Goal: Task Accomplishment & Management: Complete application form

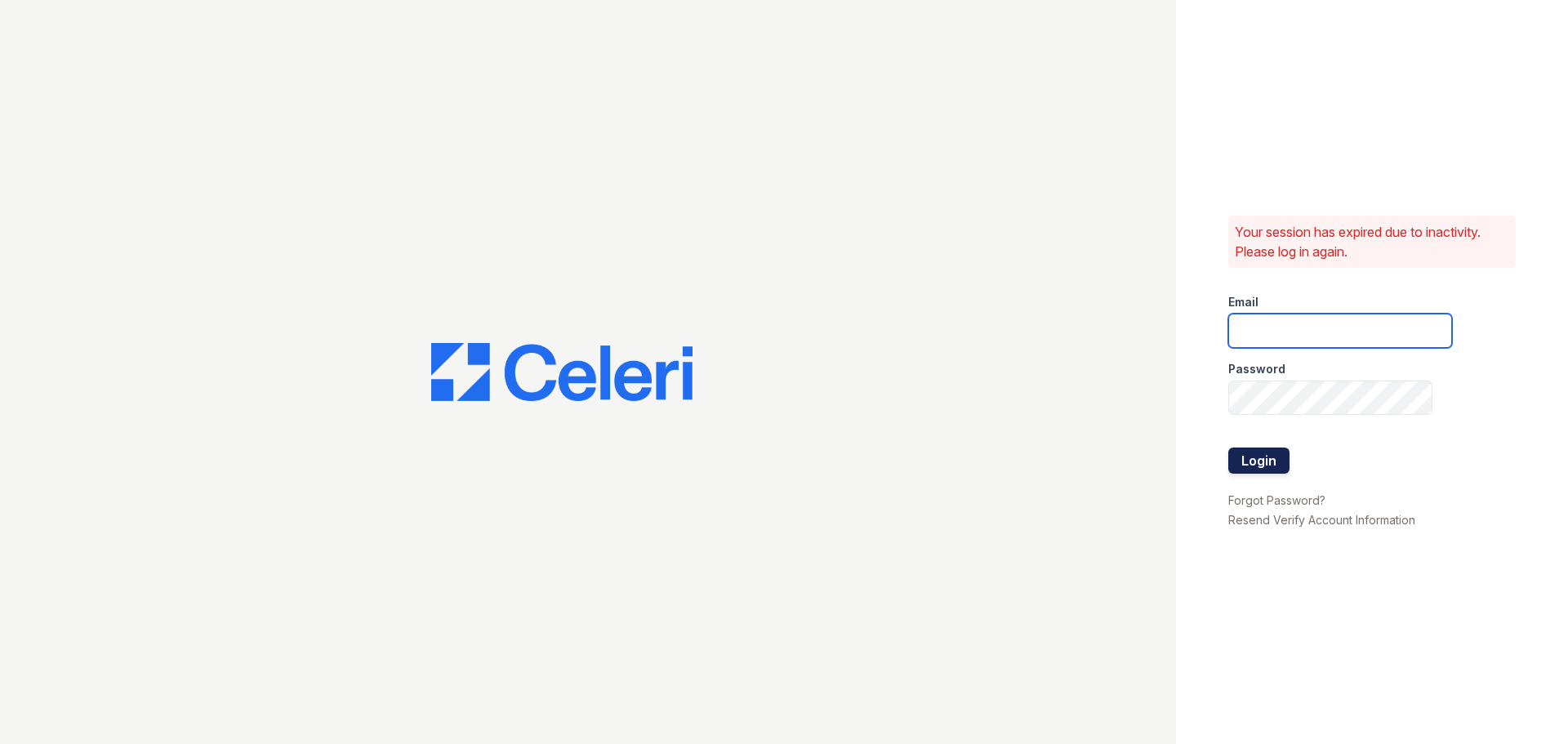
type input "[EMAIL_ADDRESS][DOMAIN_NAME]"
click at [1252, 447] on button "Login" at bounding box center [1259, 460] width 61 height 26
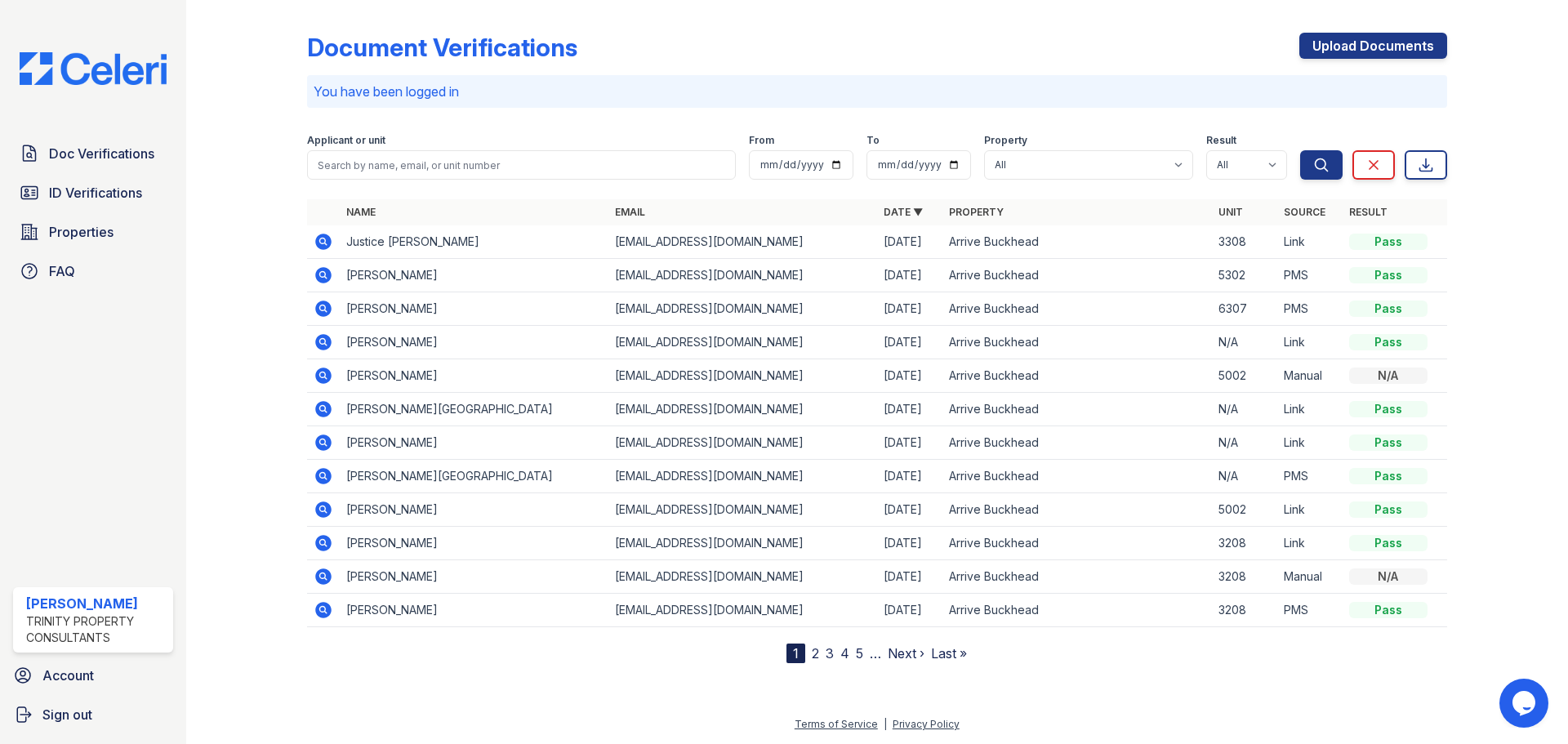
click at [332, 247] on icon at bounding box center [324, 242] width 20 height 20
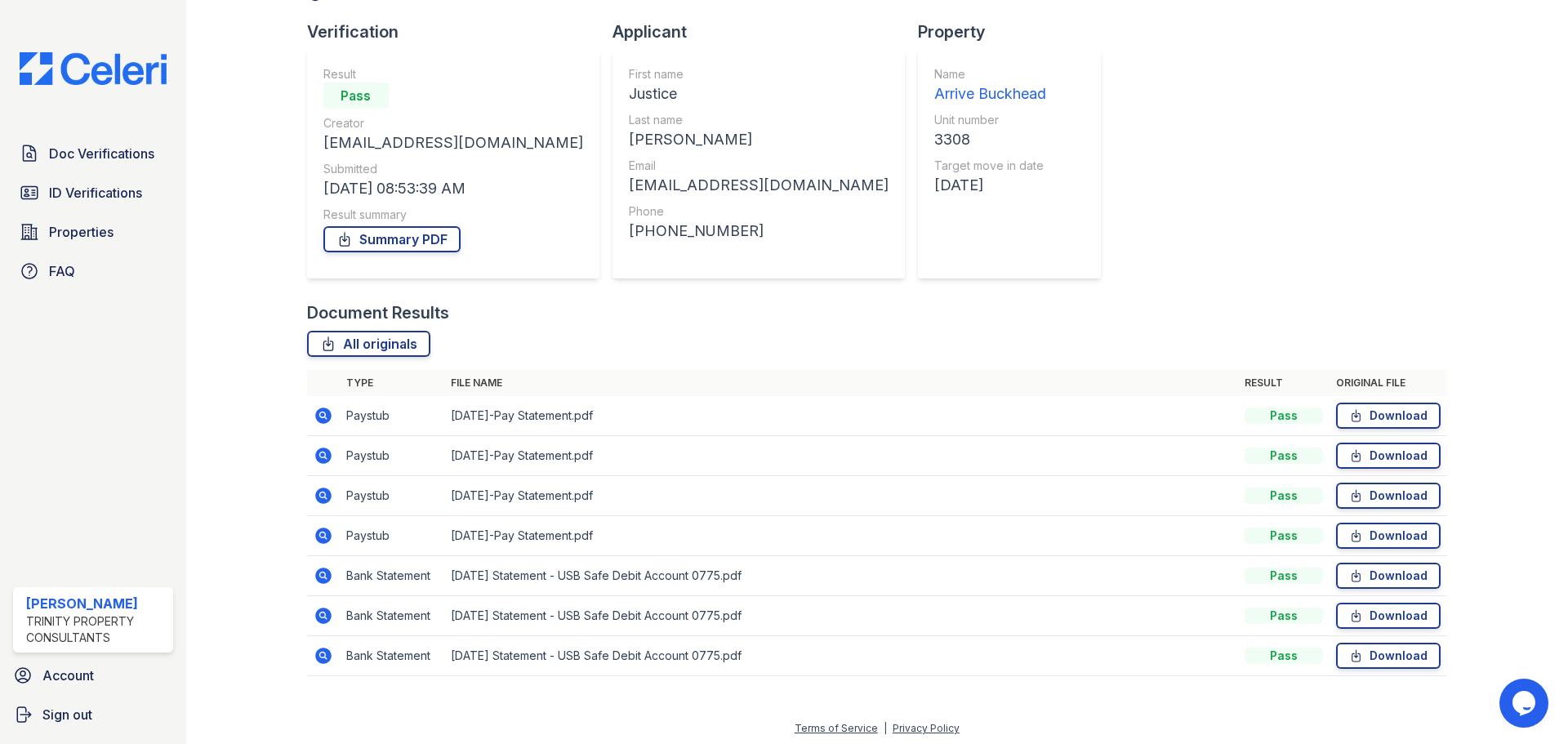
scroll to position [104, 0]
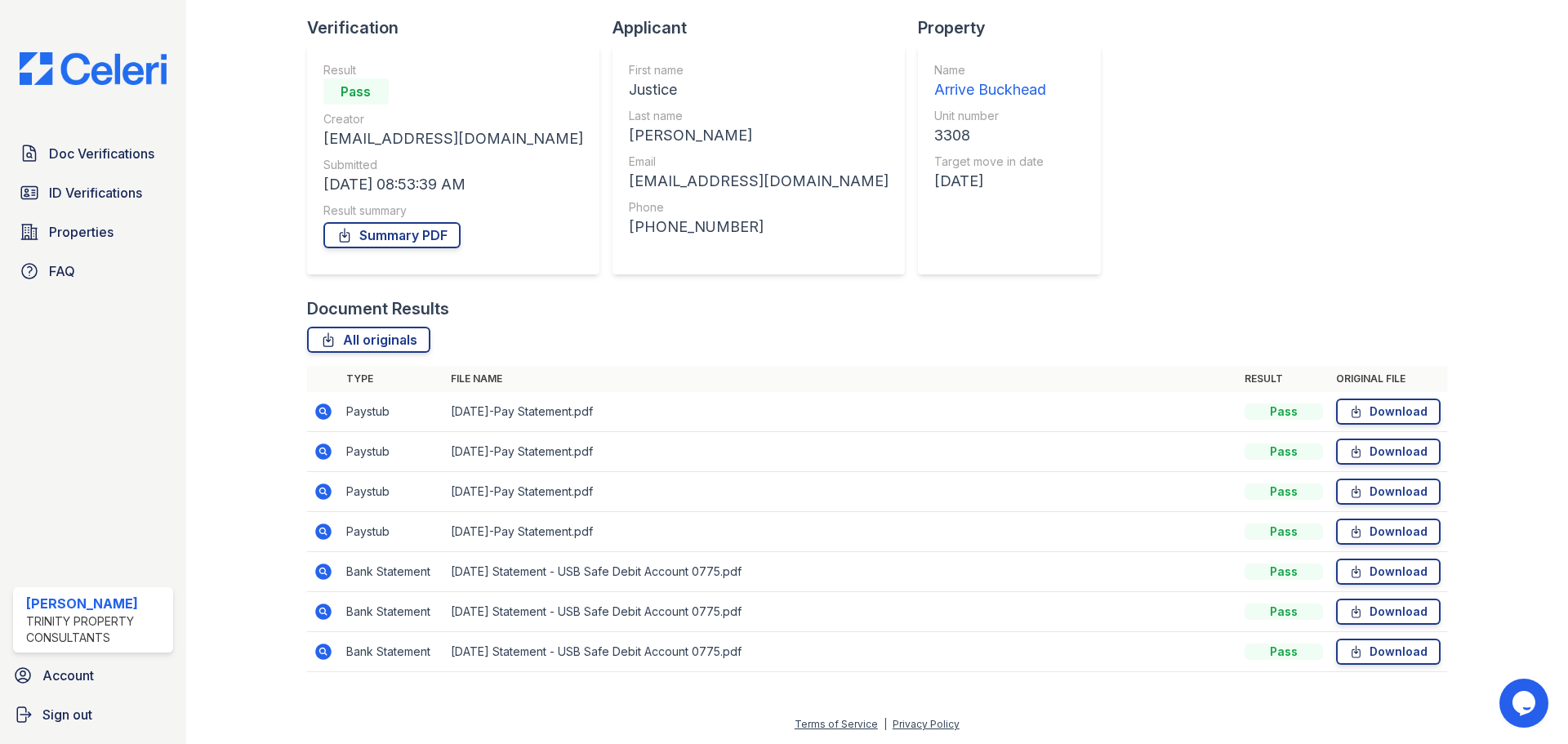
click at [328, 412] on icon at bounding box center [323, 411] width 16 height 16
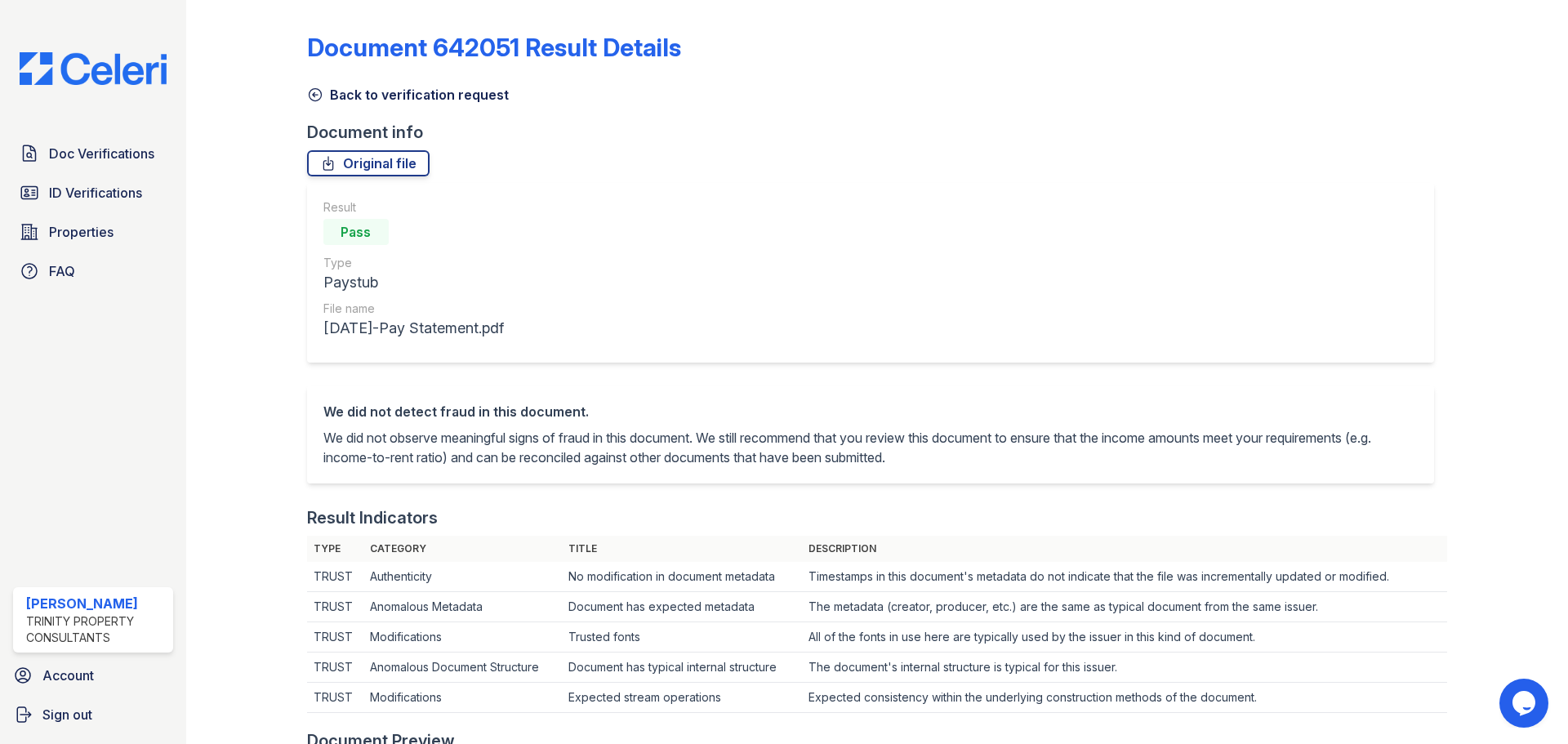
click at [315, 90] on icon at bounding box center [315, 94] width 16 height 16
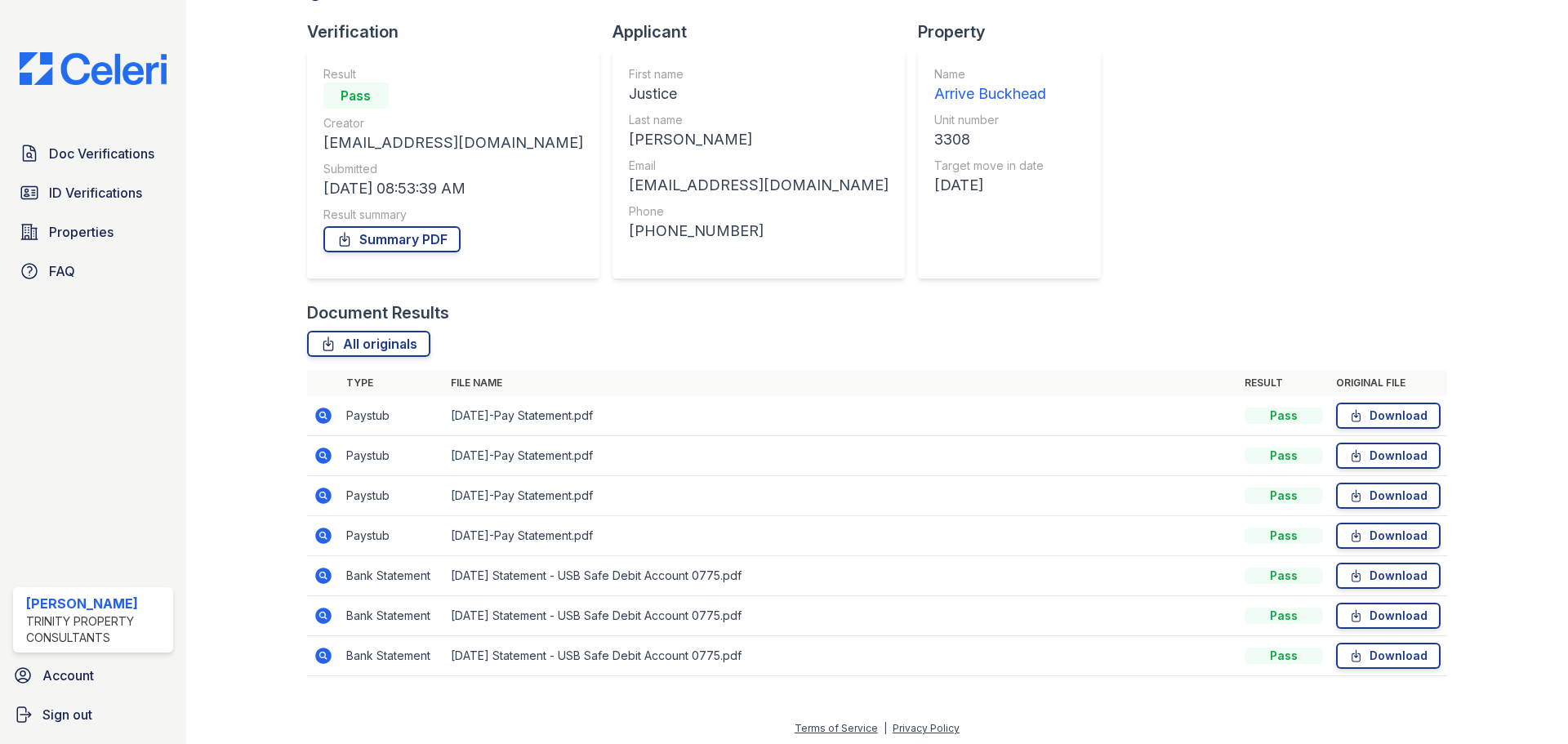
scroll to position [104, 0]
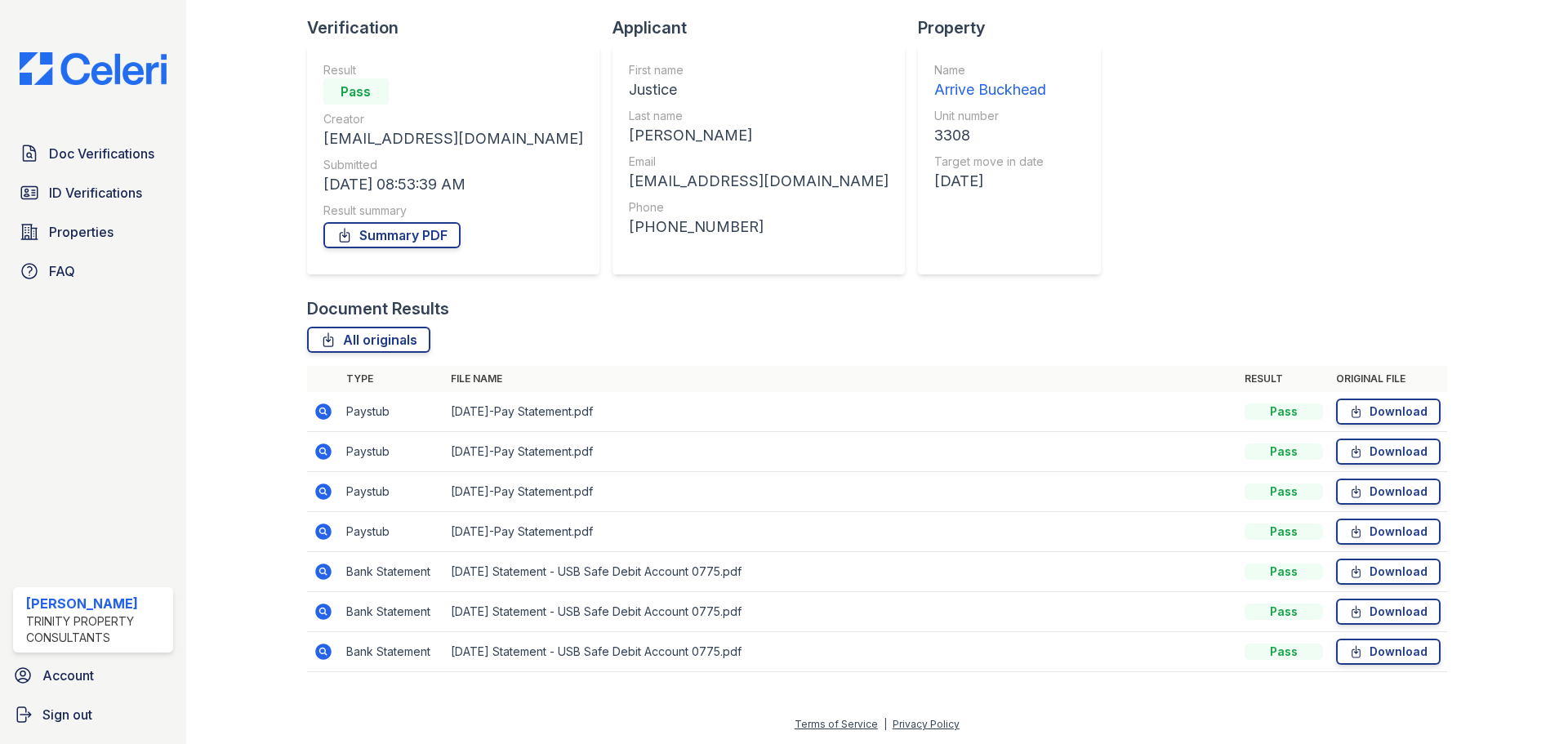
click at [326, 571] on icon at bounding box center [323, 571] width 16 height 16
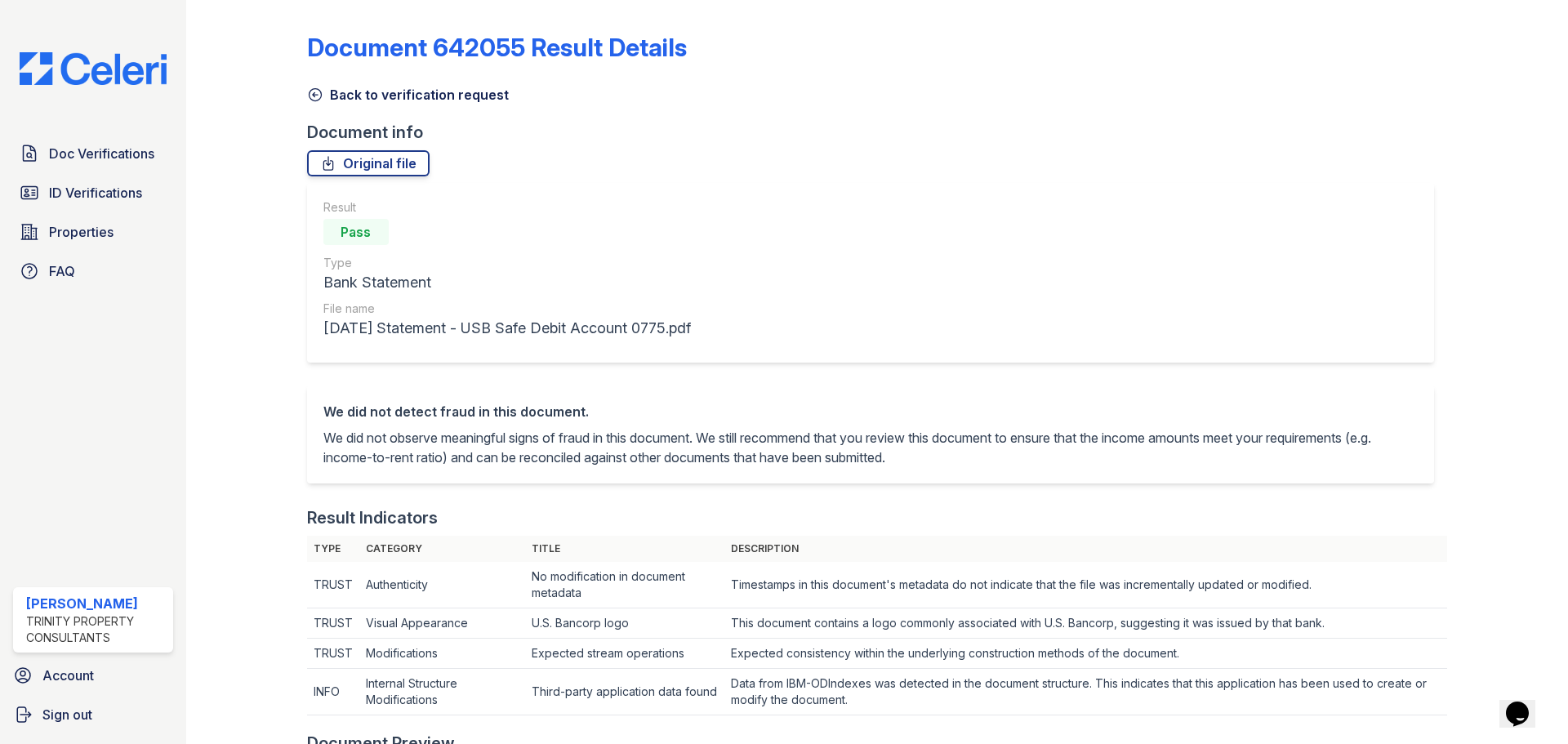
click at [309, 92] on icon at bounding box center [315, 95] width 13 height 13
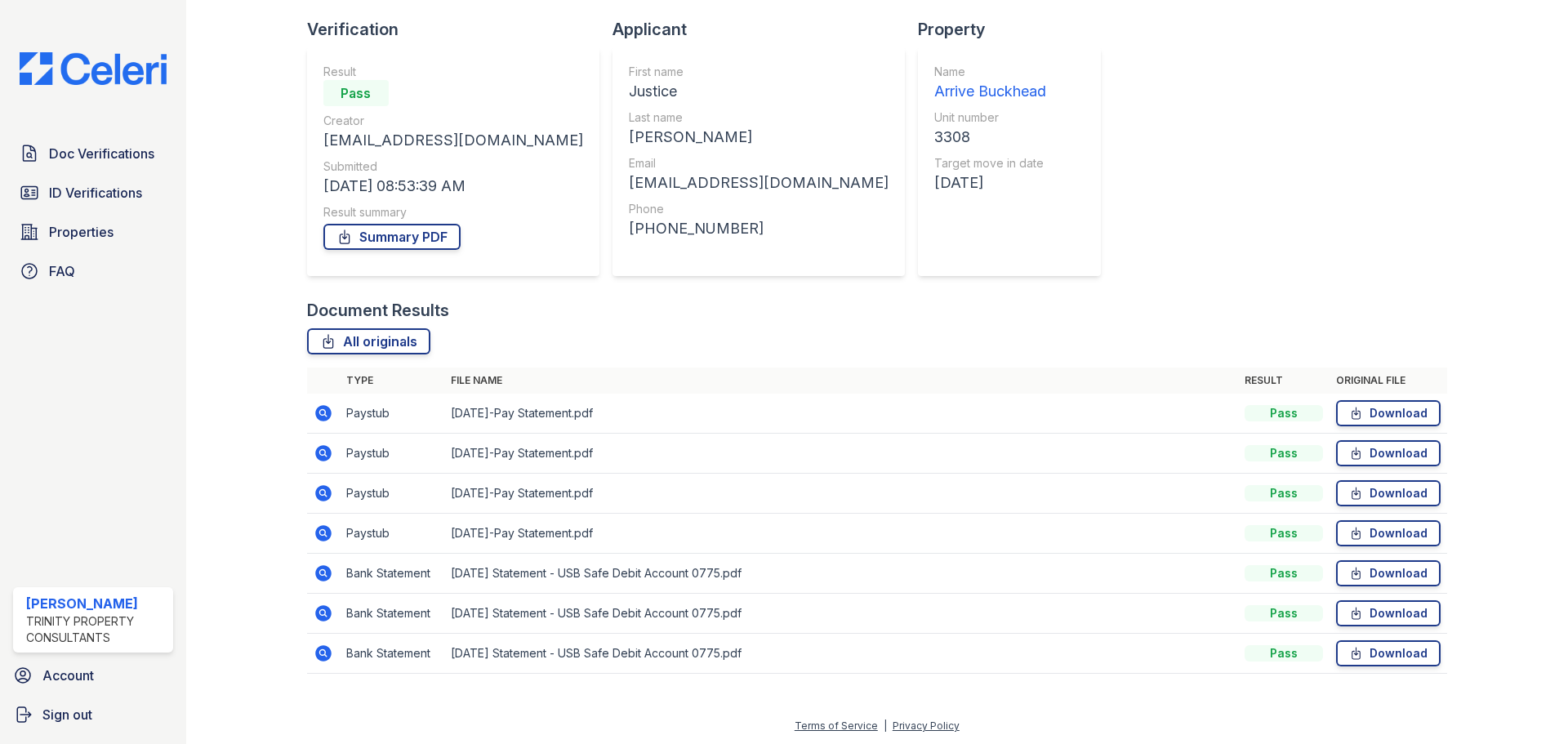
scroll to position [104, 0]
click at [323, 613] on icon at bounding box center [324, 612] width 20 height 20
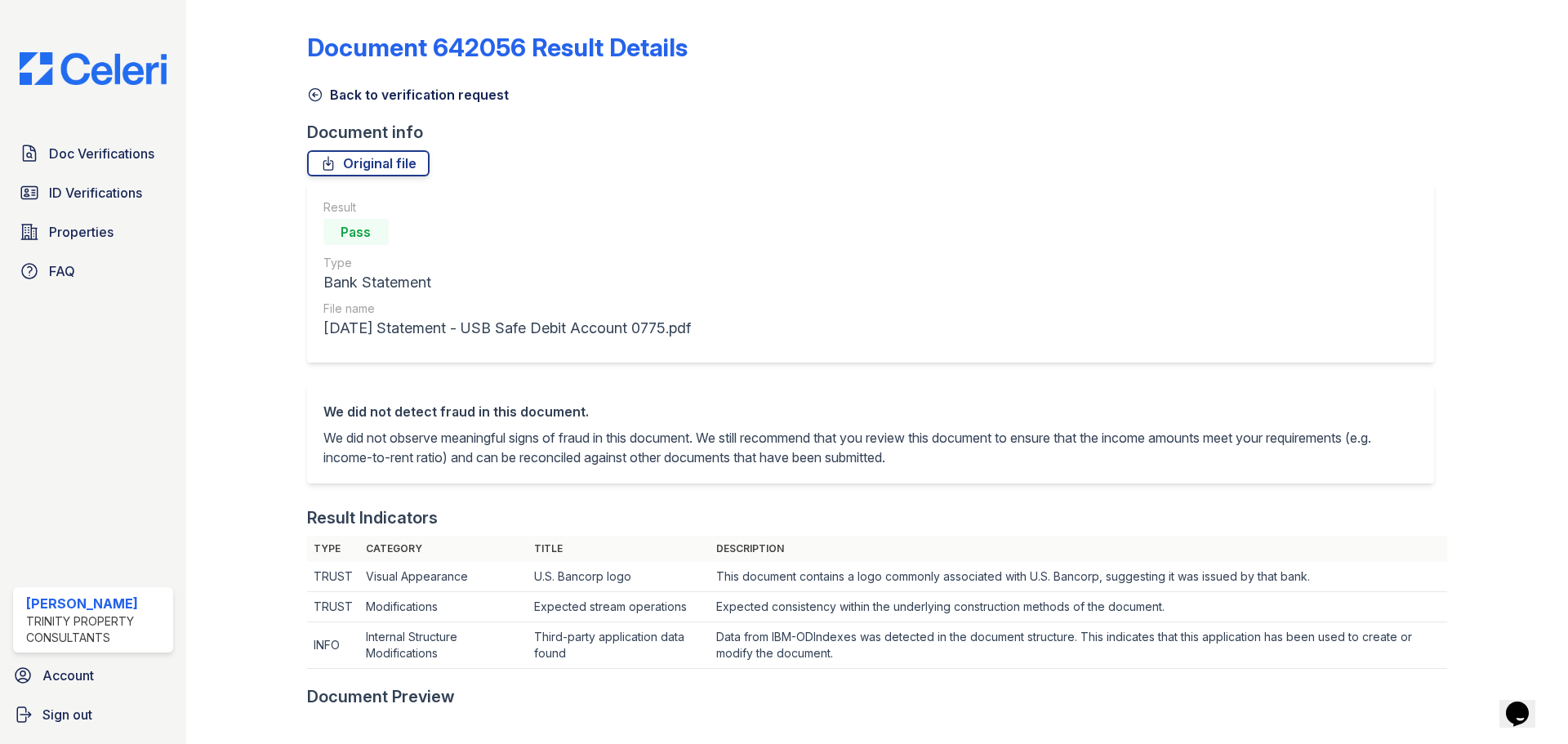
click at [325, 93] on link "Back to verification request" at bounding box center [408, 94] width 202 height 20
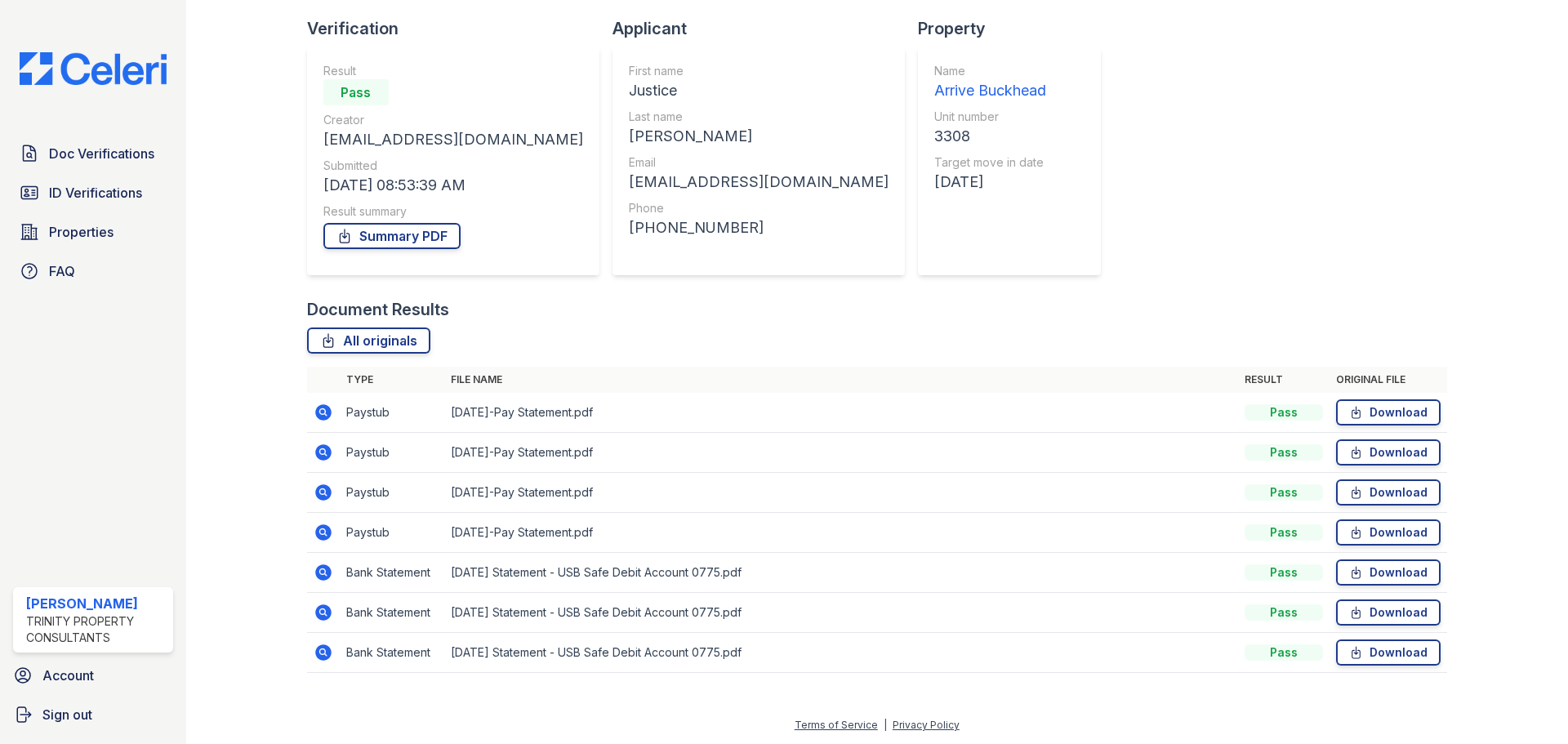
scroll to position [104, 0]
click at [335, 657] on td at bounding box center [323, 652] width 32 height 40
click at [323, 653] on icon at bounding box center [324, 652] width 20 height 20
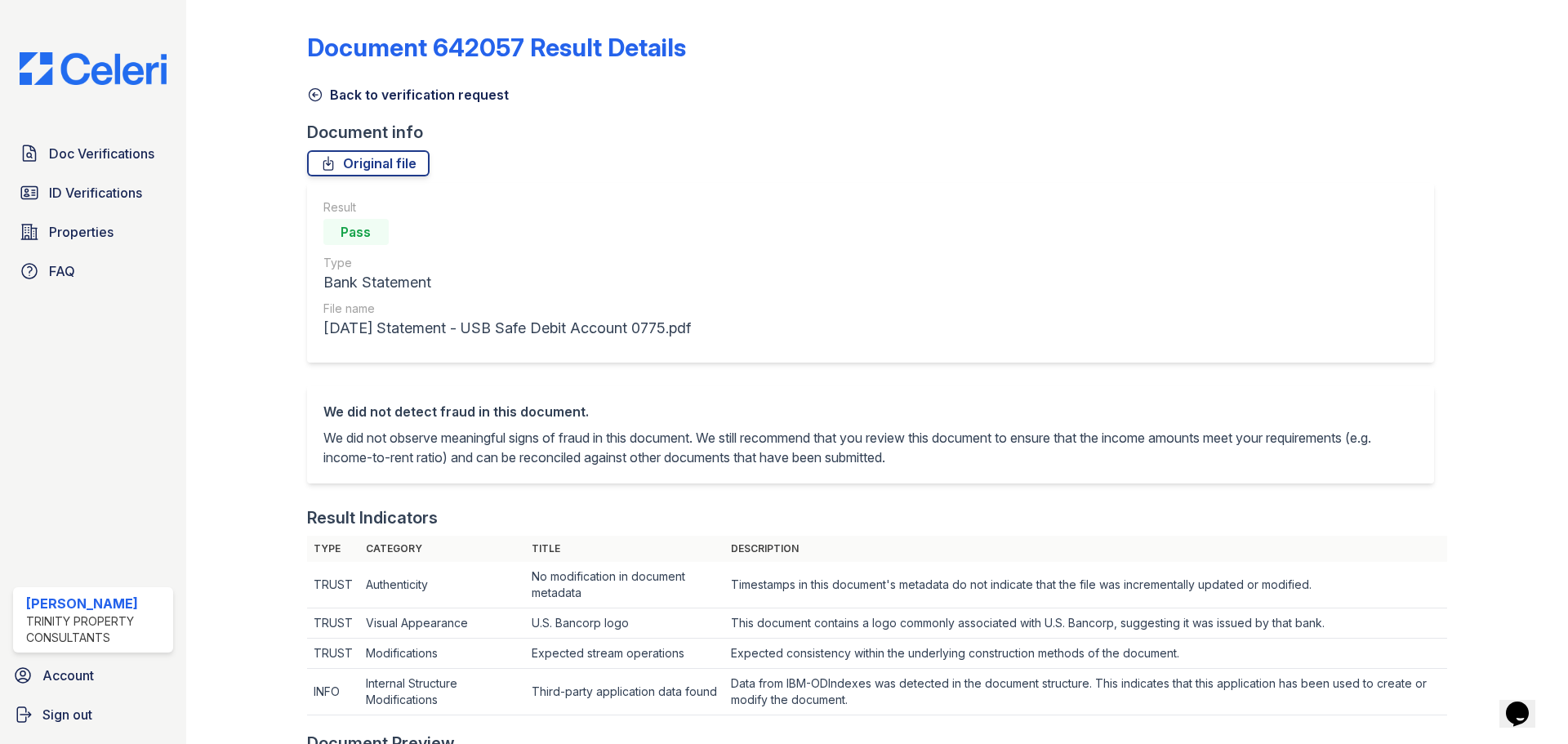
click at [320, 91] on icon at bounding box center [315, 94] width 16 height 16
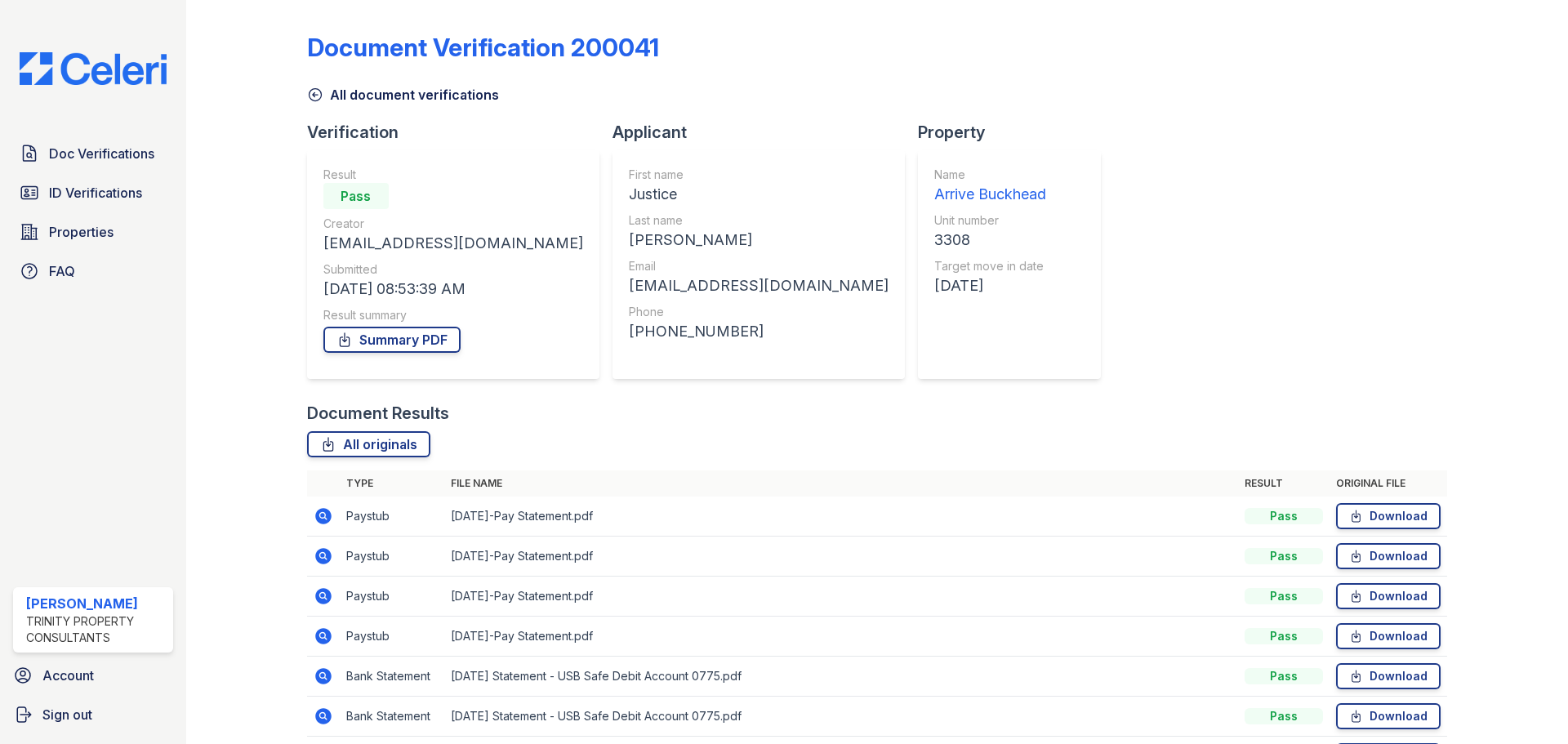
click at [323, 89] on link "All document verifications" at bounding box center [402, 94] width 192 height 20
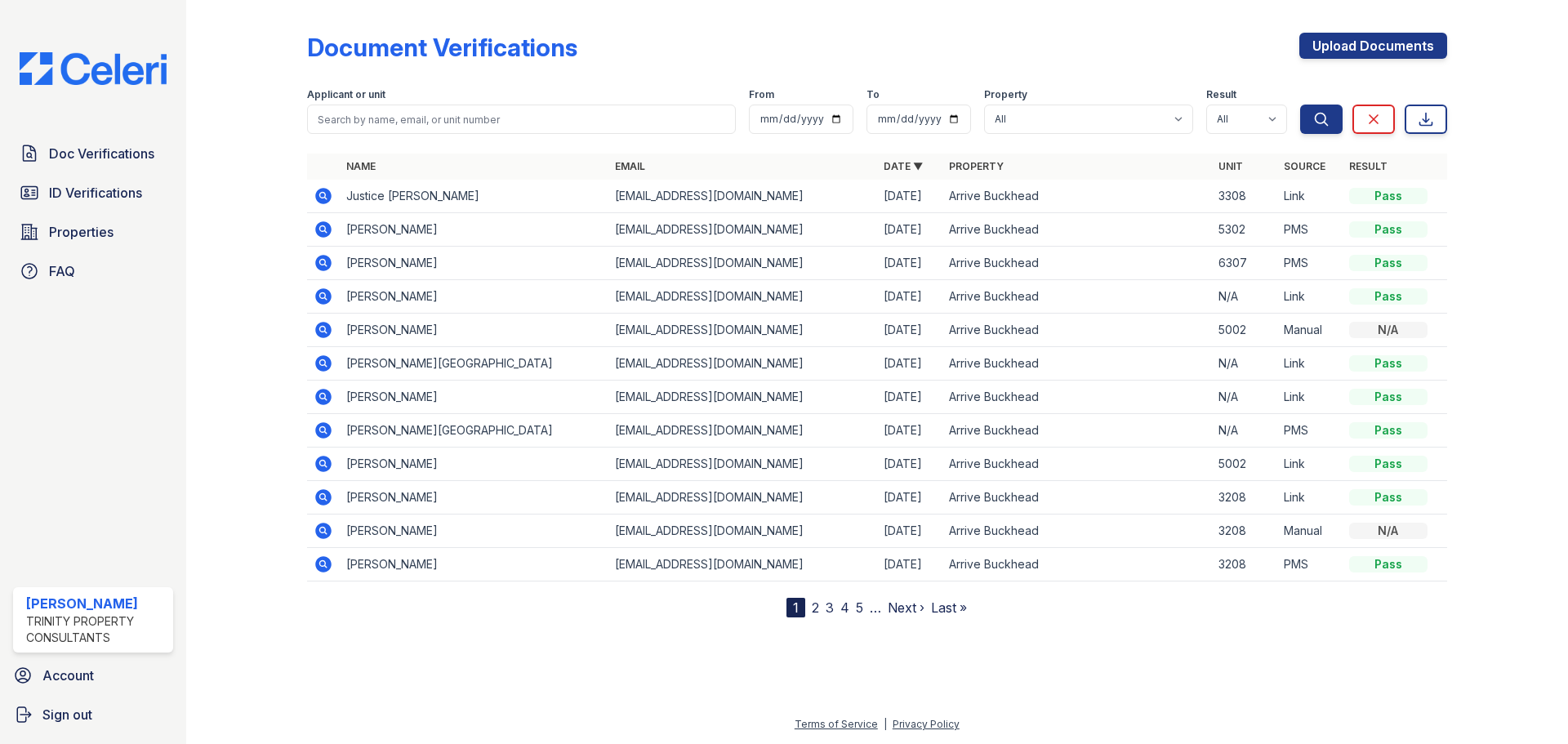
click at [332, 199] on icon at bounding box center [324, 196] width 20 height 20
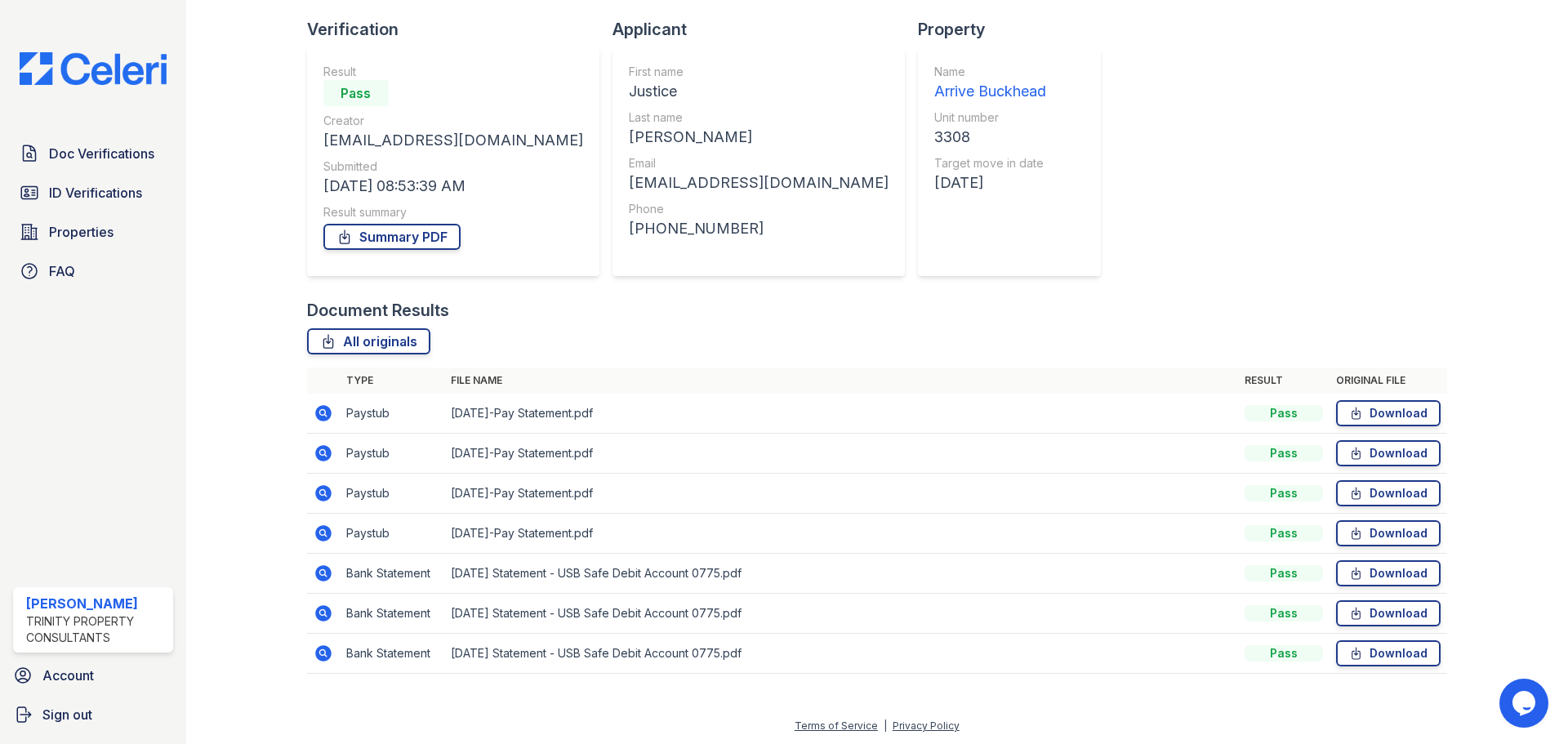
scroll to position [104, 0]
click at [317, 492] on icon at bounding box center [323, 491] width 16 height 16
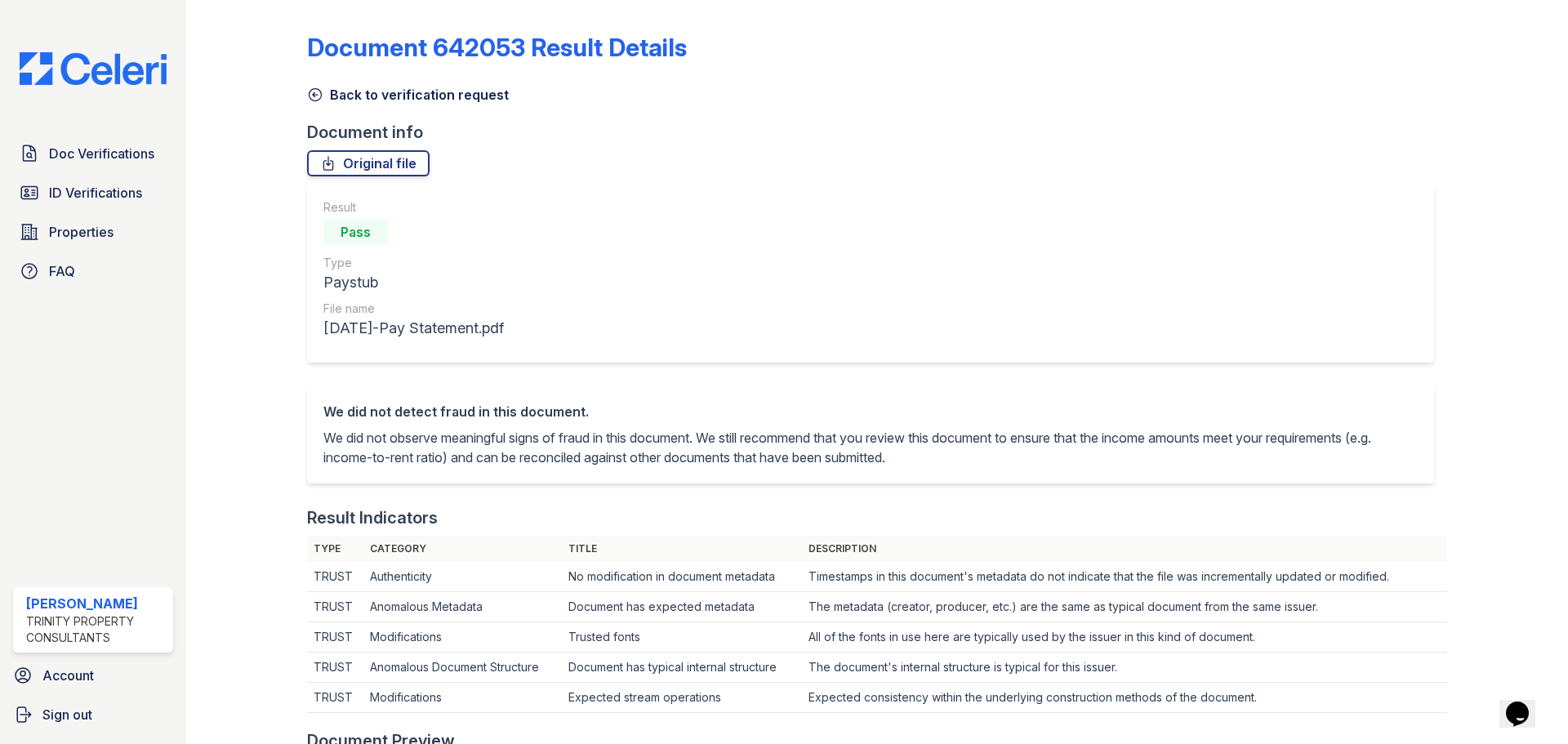
click at [318, 97] on icon at bounding box center [315, 94] width 16 height 16
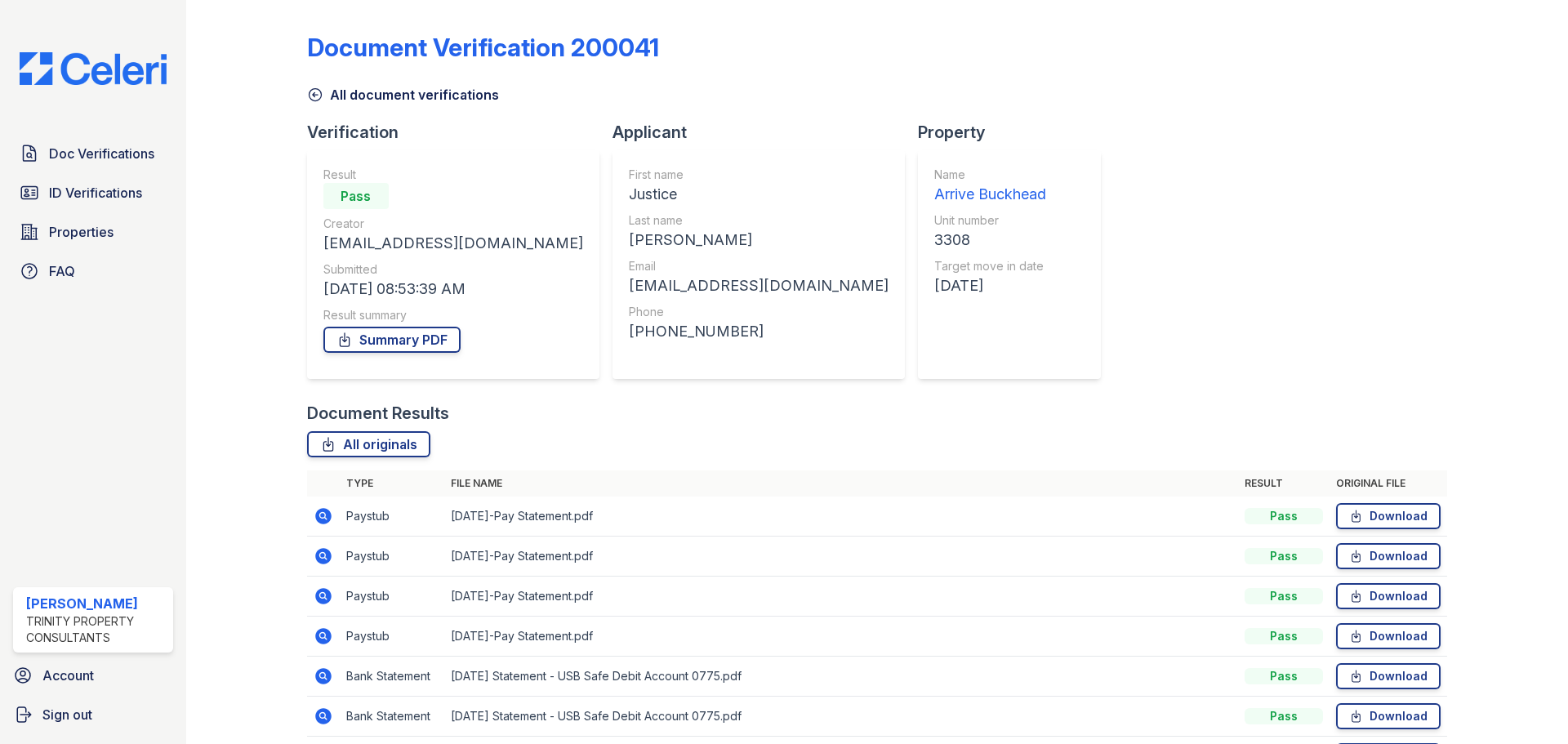
click at [318, 97] on icon at bounding box center [315, 94] width 16 height 16
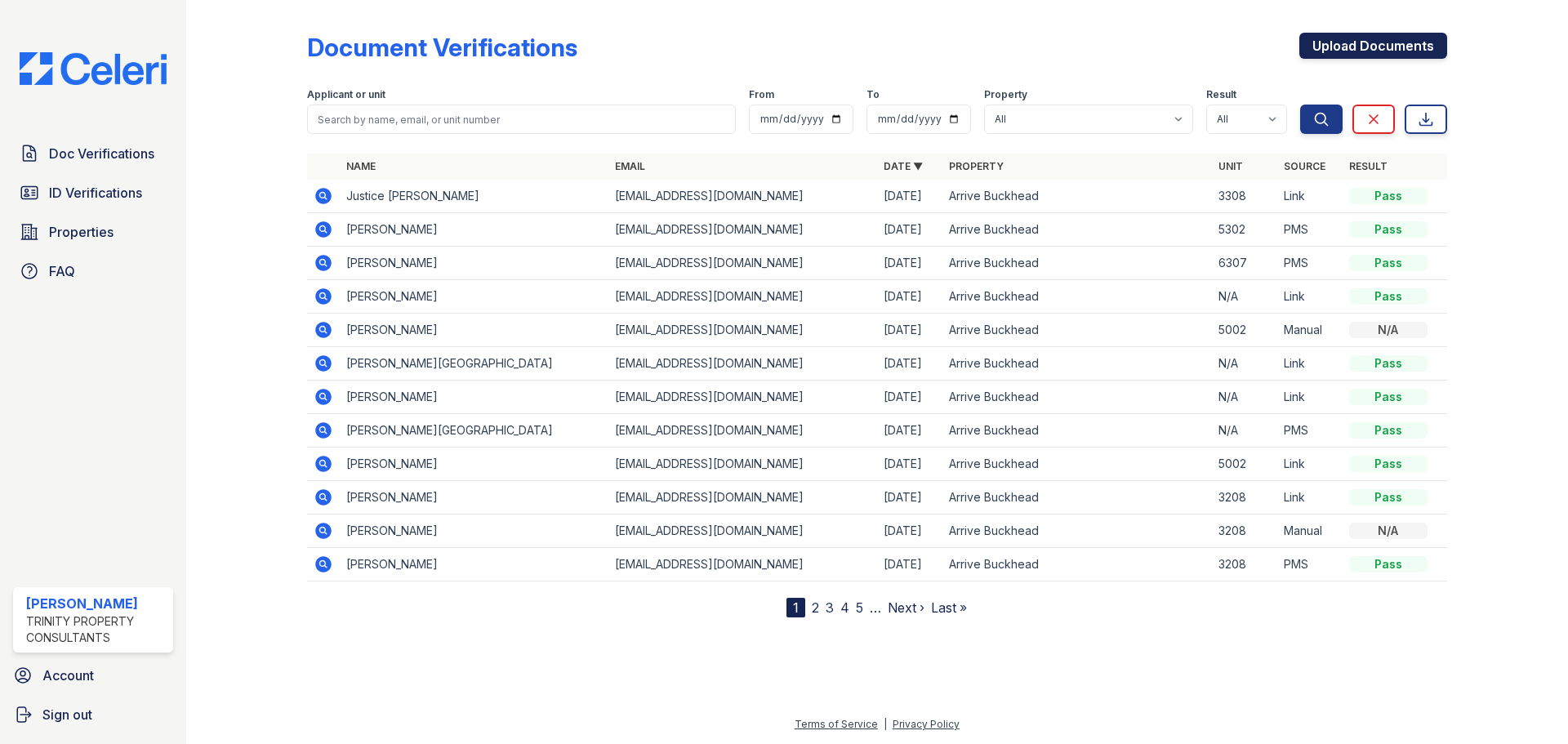
click at [1384, 48] on link "Upload Documents" at bounding box center [1373, 45] width 148 height 26
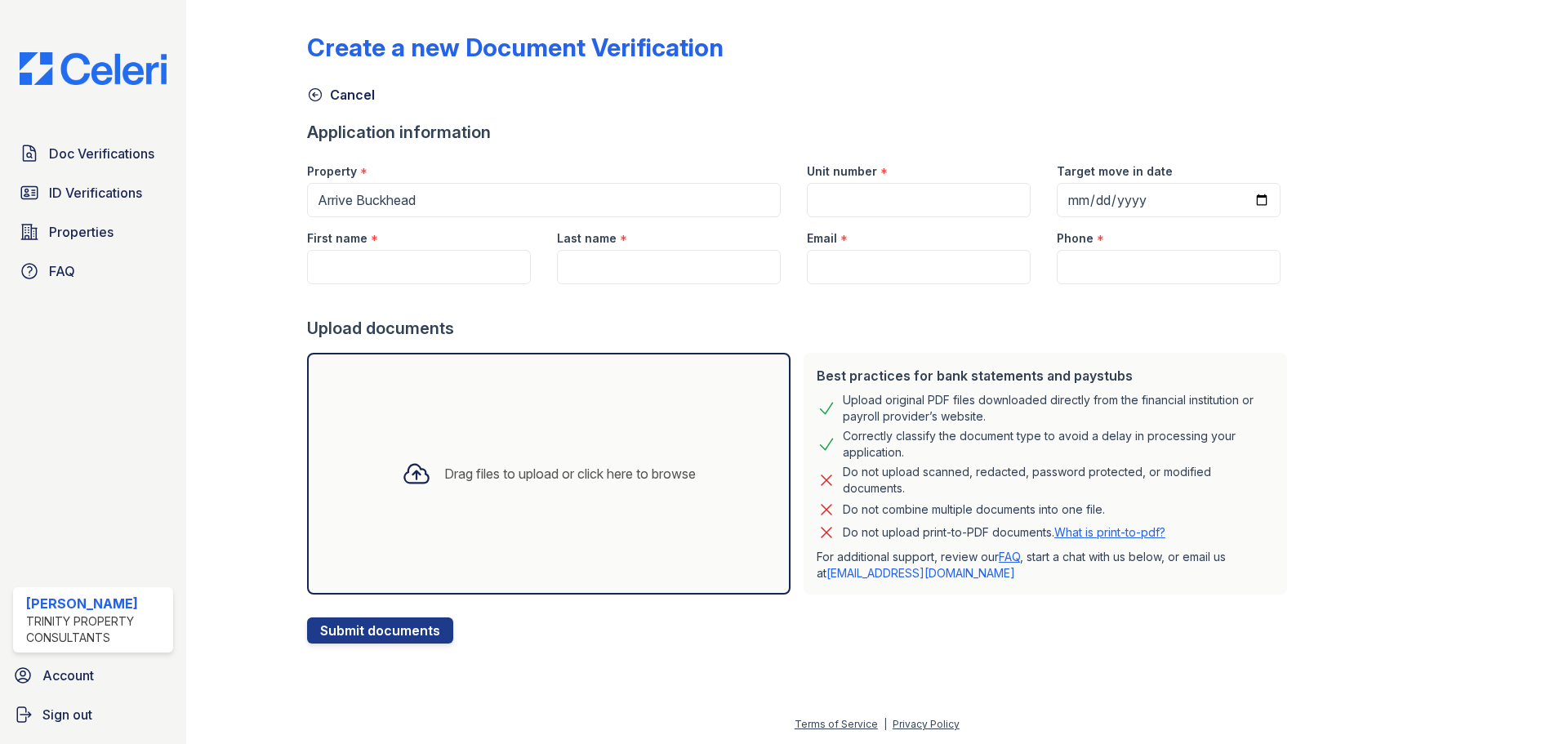
click at [444, 478] on div "Drag files to upload or click here to browse" at bounding box center [570, 474] width 252 height 20
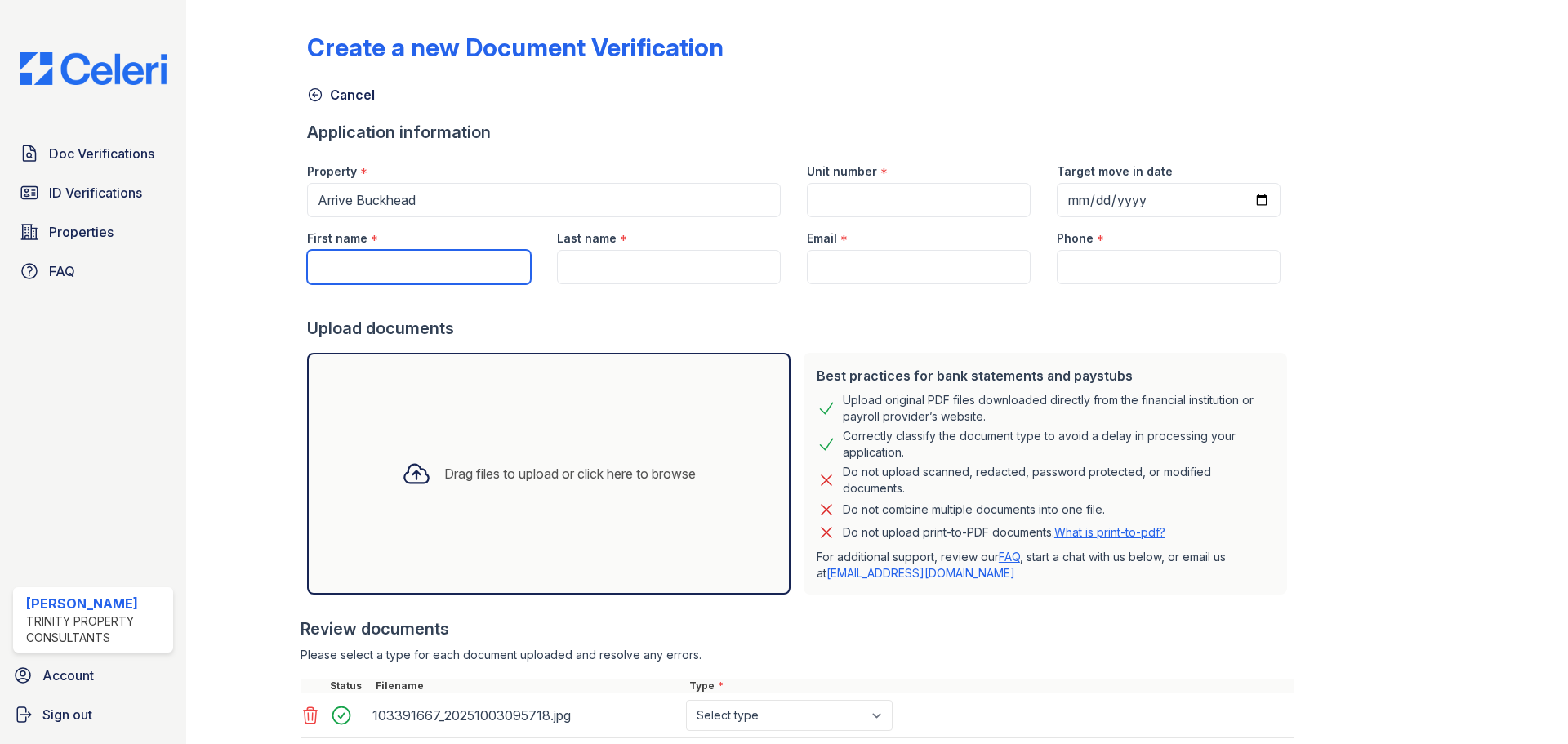
click at [394, 267] on input "First name" at bounding box center [418, 267] width 224 height 34
click at [764, 722] on select "Select type Paystub Bank Statement Offer Letter Tax Documents Benefit Award Let…" at bounding box center [790, 715] width 207 height 31
select select "other"
click at [686, 700] on select "Select type Paystub Bank Statement Offer Letter Tax Documents Benefit Award Let…" at bounding box center [790, 715] width 207 height 31
click at [385, 264] on input "First name" at bounding box center [418, 267] width 224 height 34
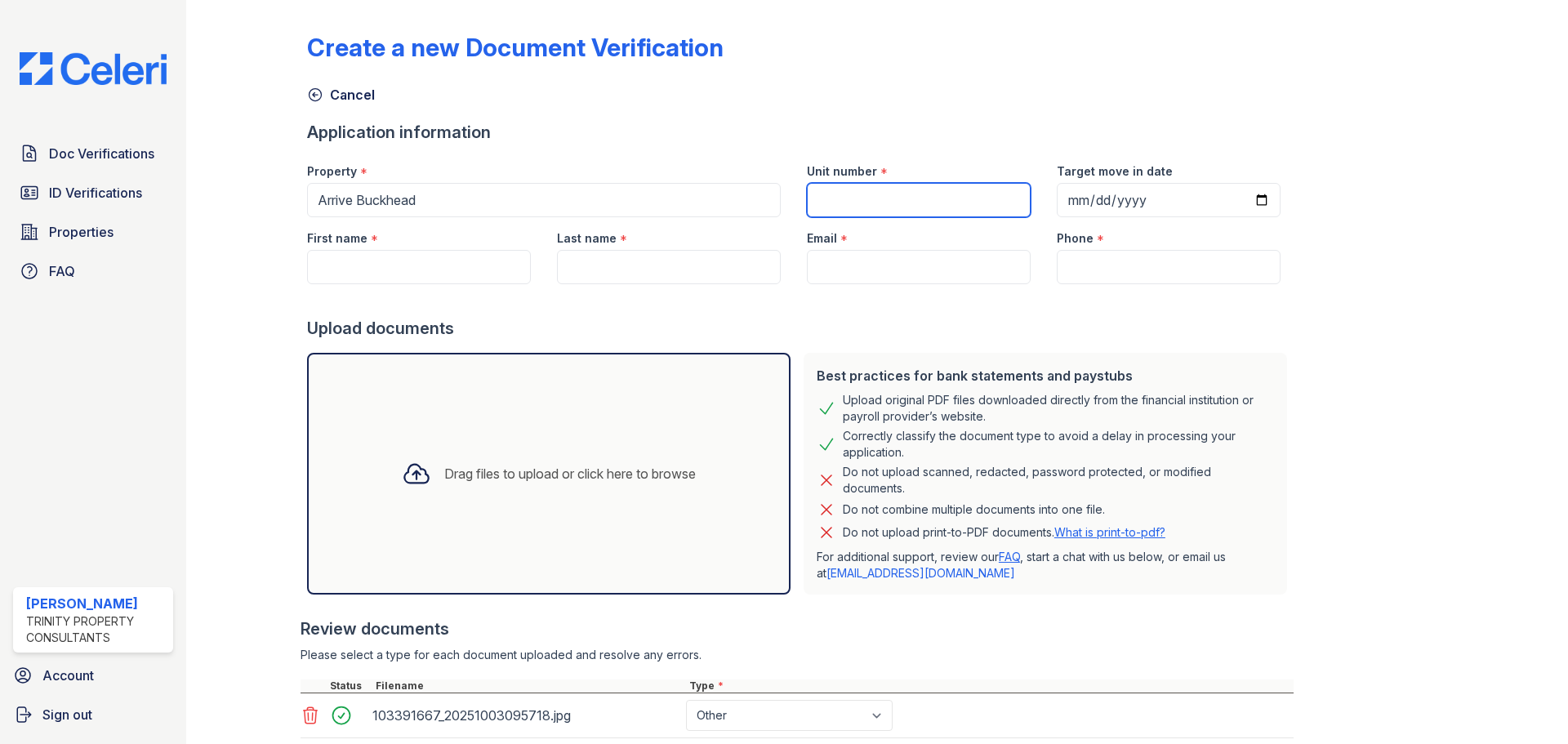
click at [815, 200] on input "Unit number" at bounding box center [918, 200] width 224 height 34
type input "3308"
click at [1243, 201] on input "Target move in date" at bounding box center [1169, 200] width 224 height 34
type input "[DATE]"
click at [830, 262] on input "Email" at bounding box center [918, 267] width 224 height 34
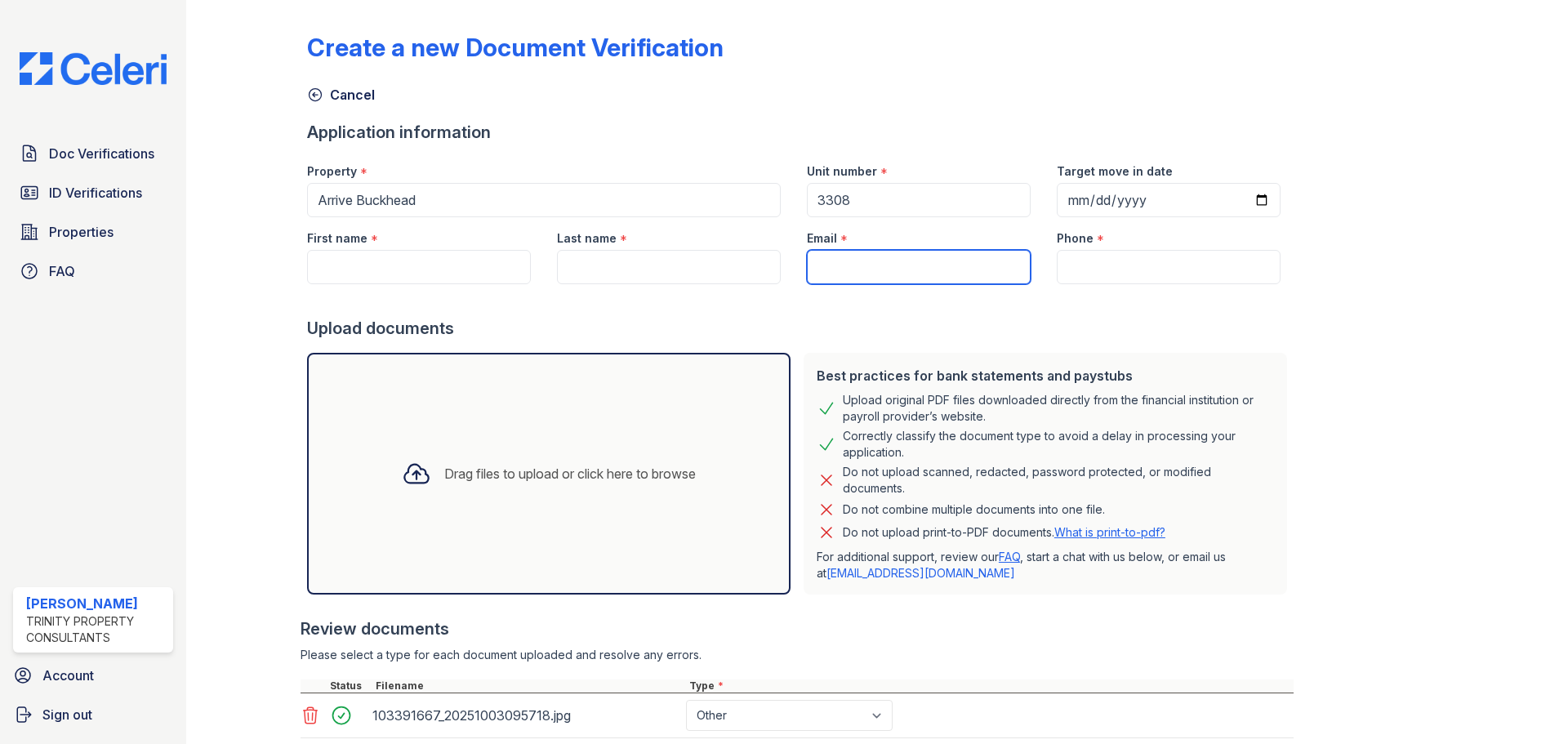
paste input "[EMAIL_ADDRESS][DOMAIN_NAME]"
type input "[EMAIL_ADDRESS][DOMAIN_NAME]"
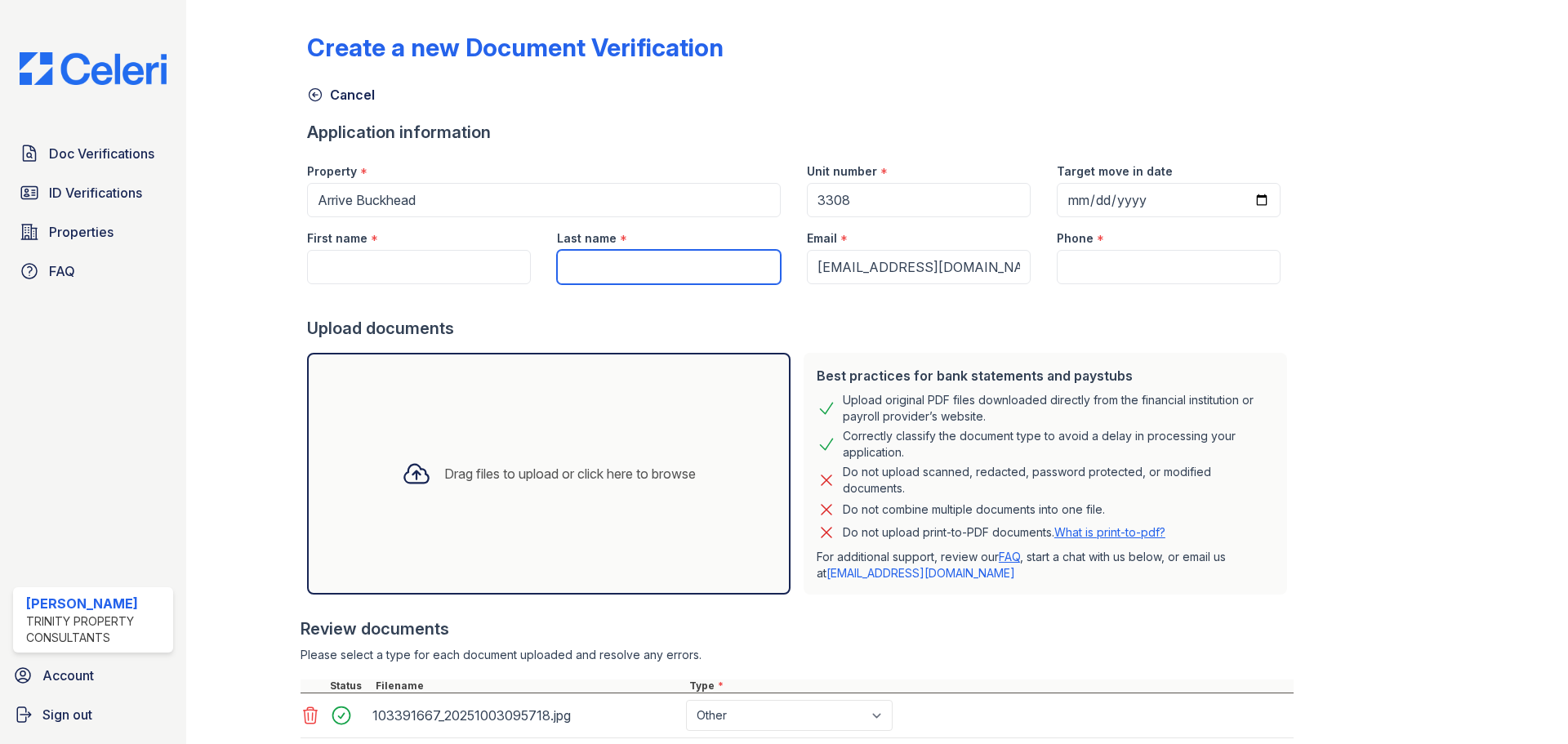
click at [585, 270] on input "Last name" at bounding box center [668, 267] width 224 height 34
type input "[PERSON_NAME]"
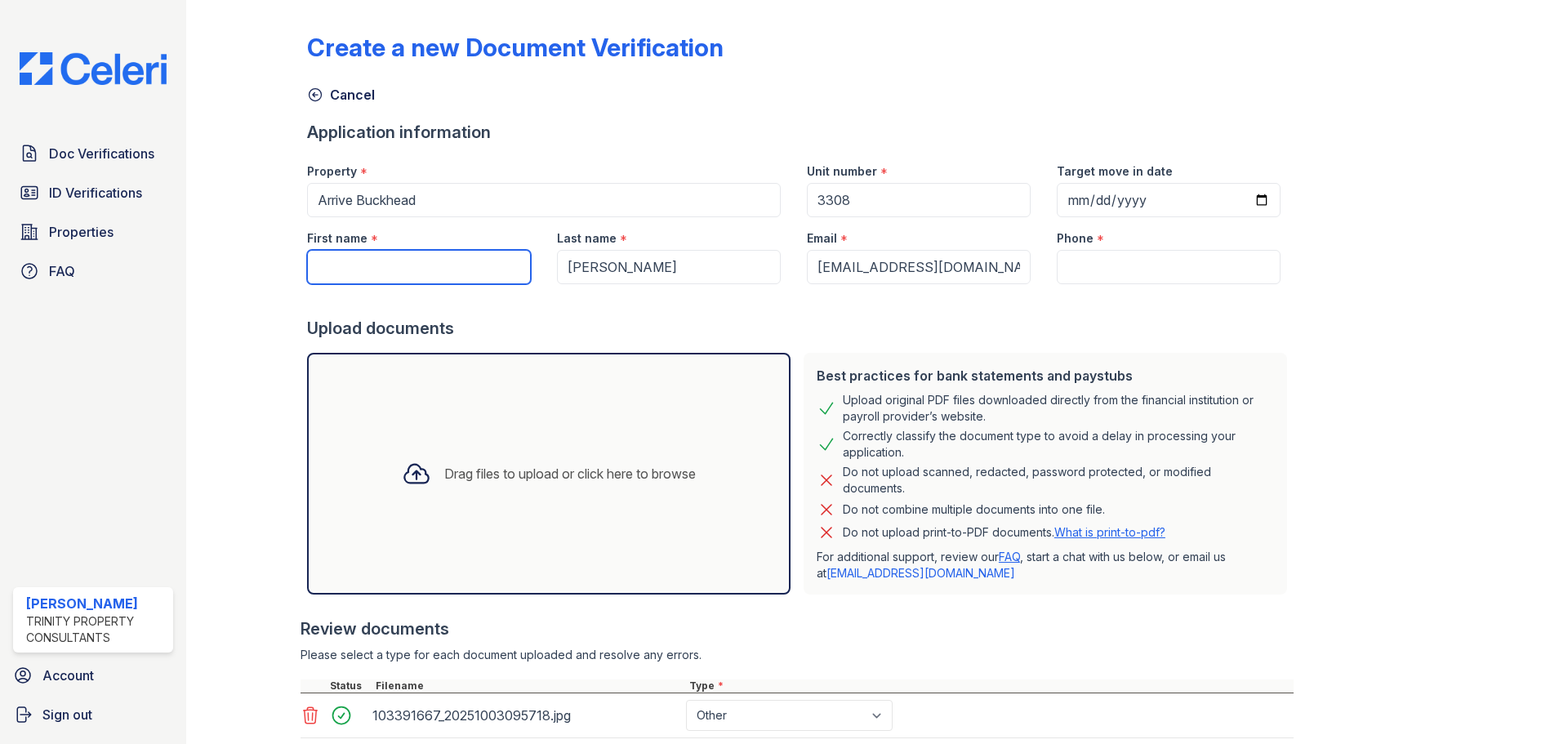
drag, startPoint x: 336, startPoint y: 267, endPoint x: 349, endPoint y: 272, distance: 13.9
click at [336, 268] on input "First name" at bounding box center [418, 267] width 224 height 34
type input "justice"
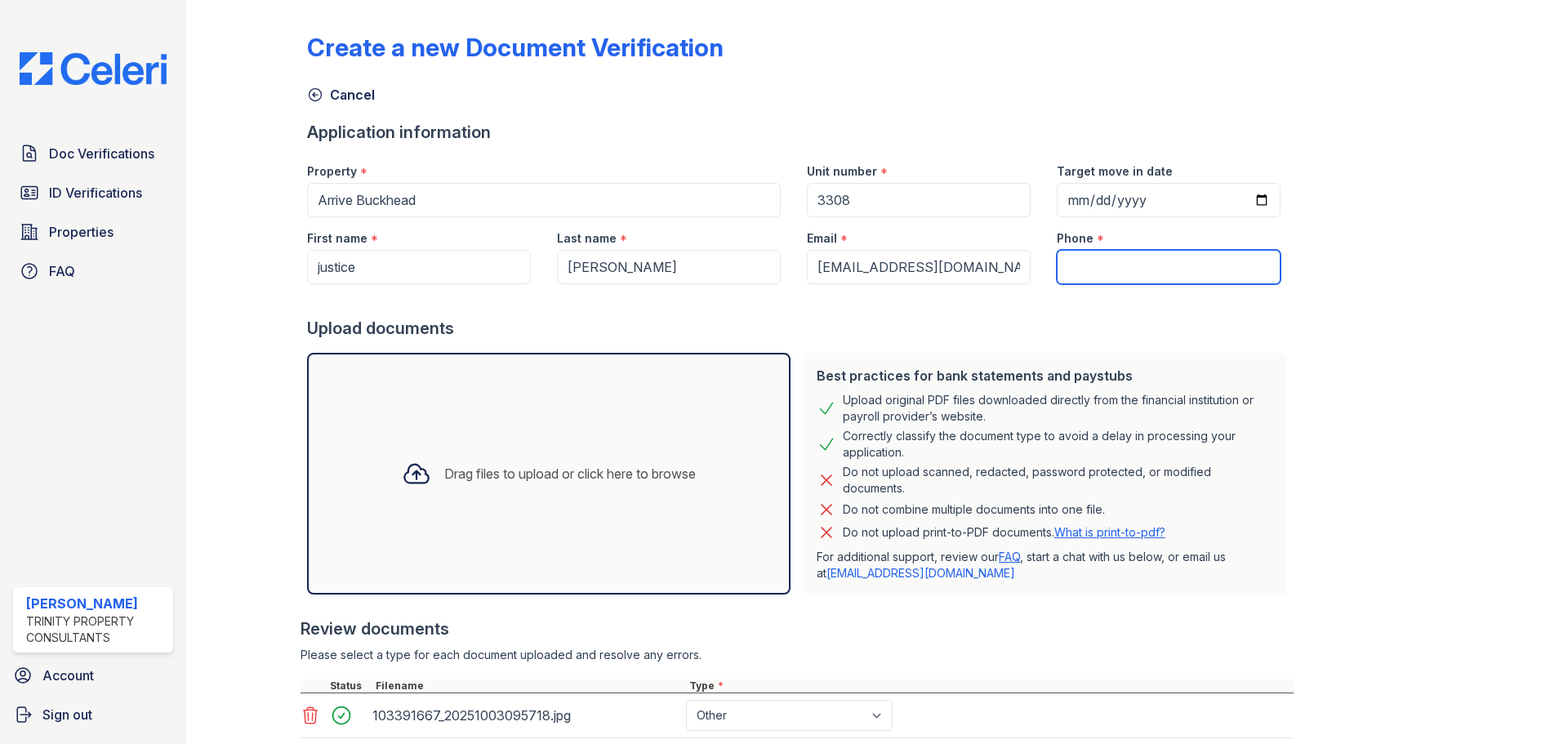
click at [1107, 273] on input "Phone" at bounding box center [1169, 267] width 224 height 34
click at [1104, 265] on input "Phone" at bounding box center [1169, 267] width 224 height 34
paste input "[PHONE_NUMBER]"
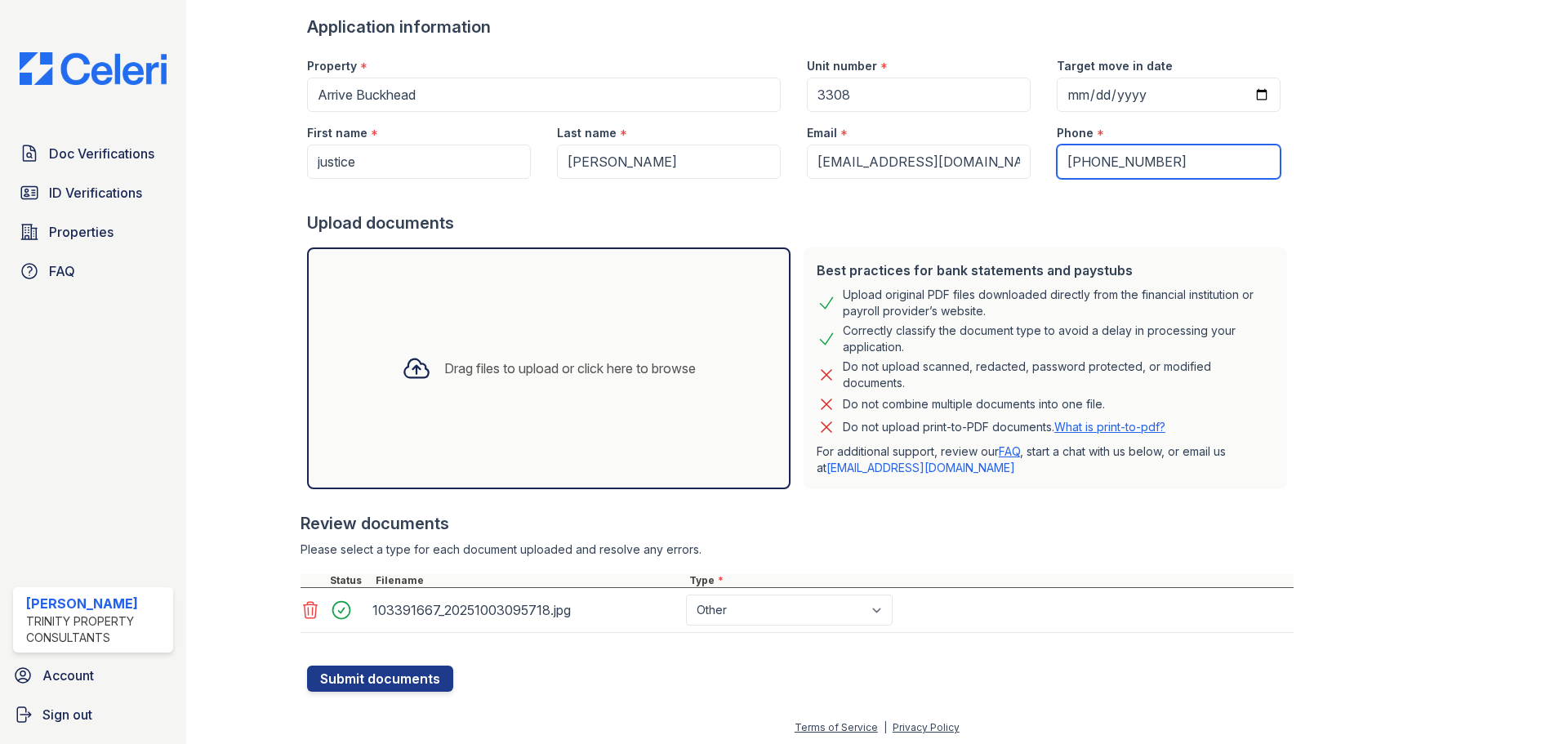
scroll to position [109, 0]
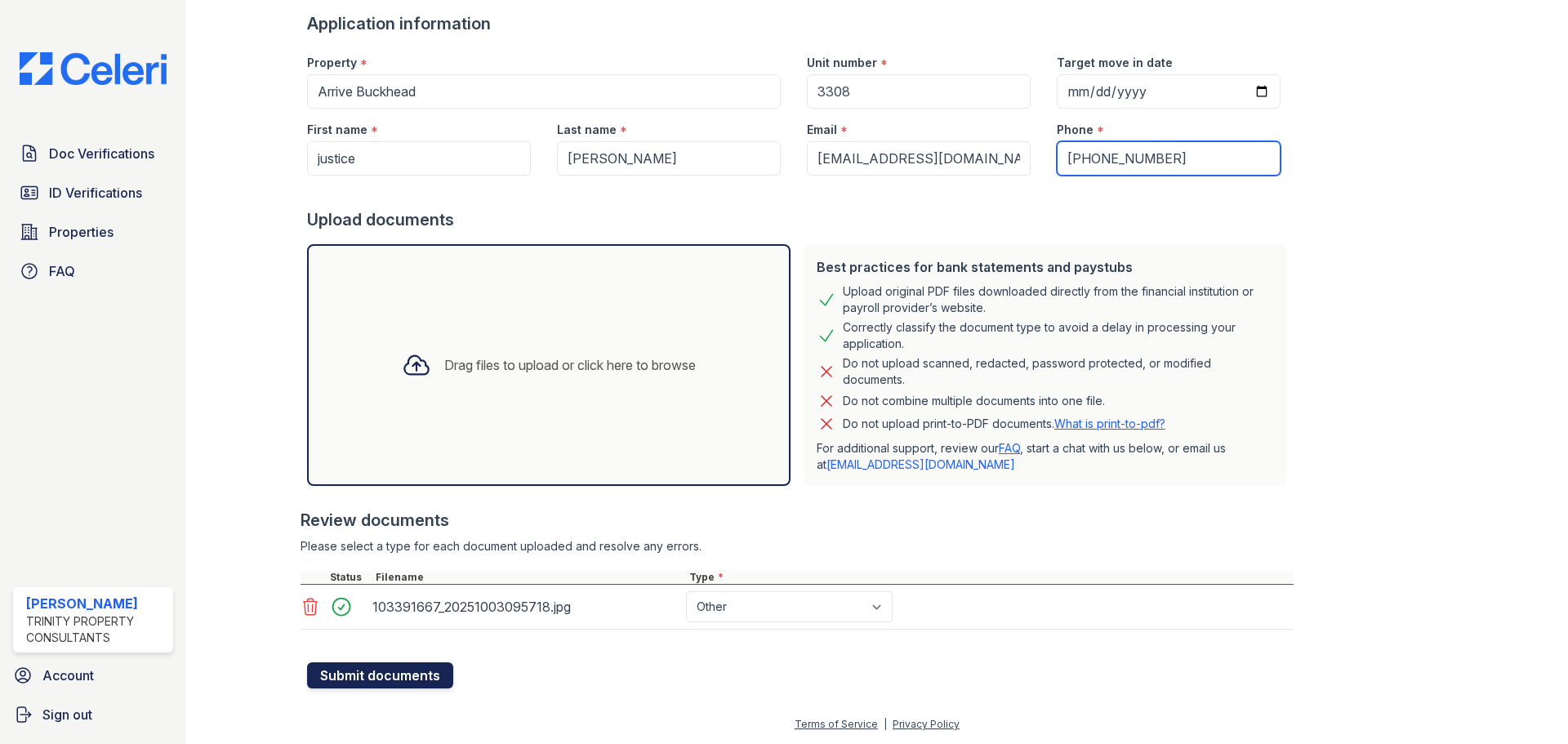
type input "[PHONE_NUMBER]"
click at [387, 673] on button "Submit documents" at bounding box center [380, 675] width 146 height 26
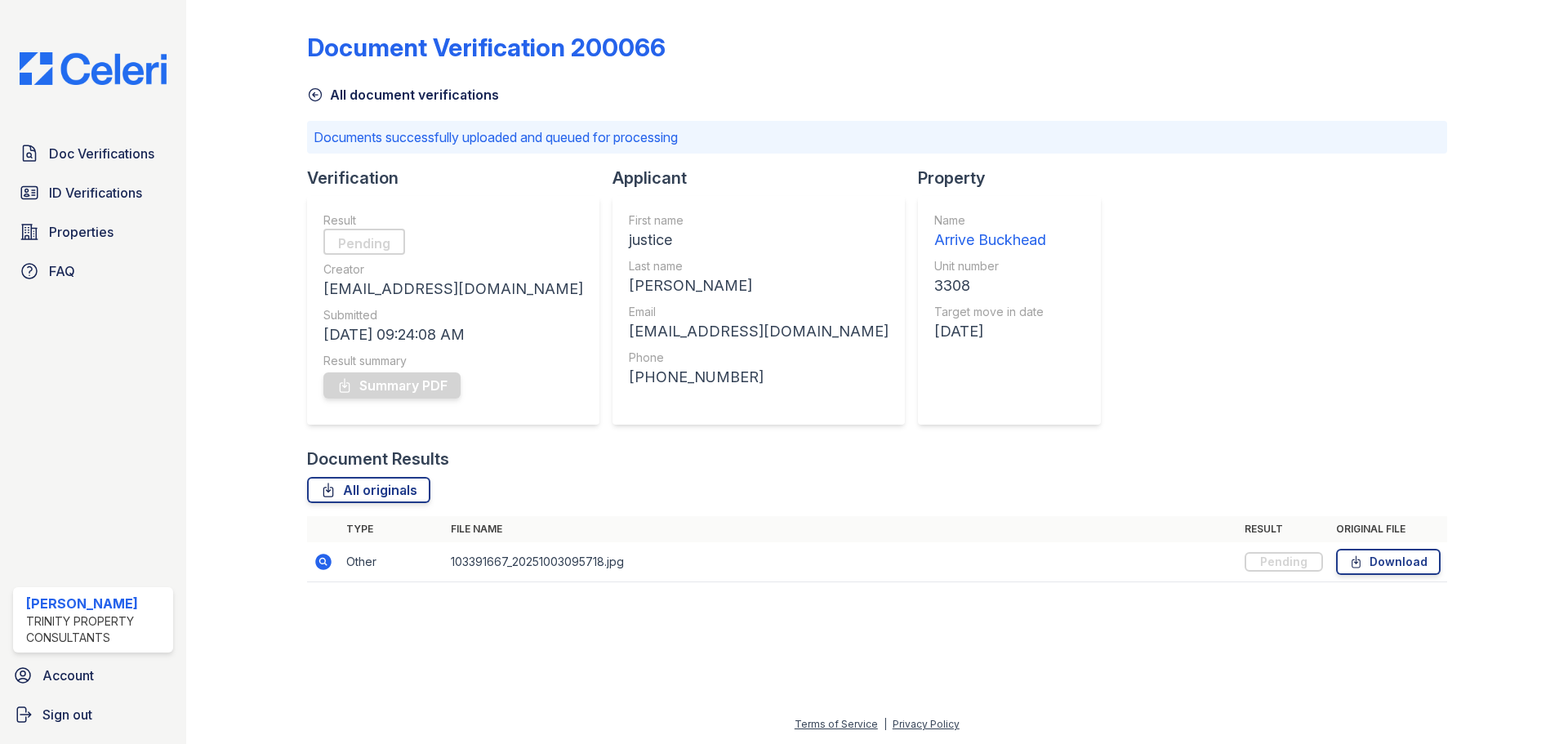
click at [326, 99] on link "All document verifications" at bounding box center [402, 94] width 192 height 20
